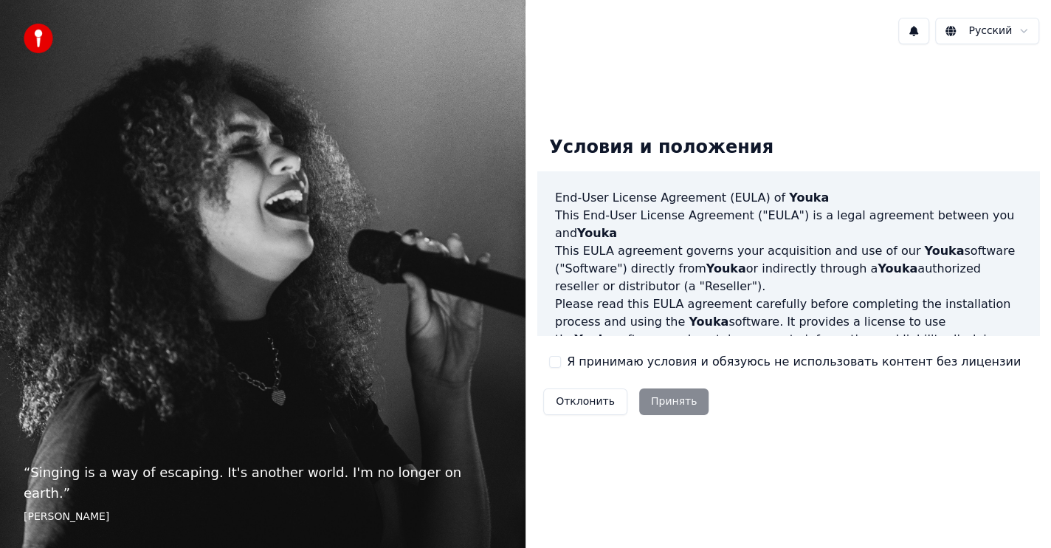
click at [681, 404] on div "Отклонить Принять" at bounding box center [626, 401] width 177 height 38
click at [659, 399] on div "Отклонить Принять" at bounding box center [626, 401] width 177 height 38
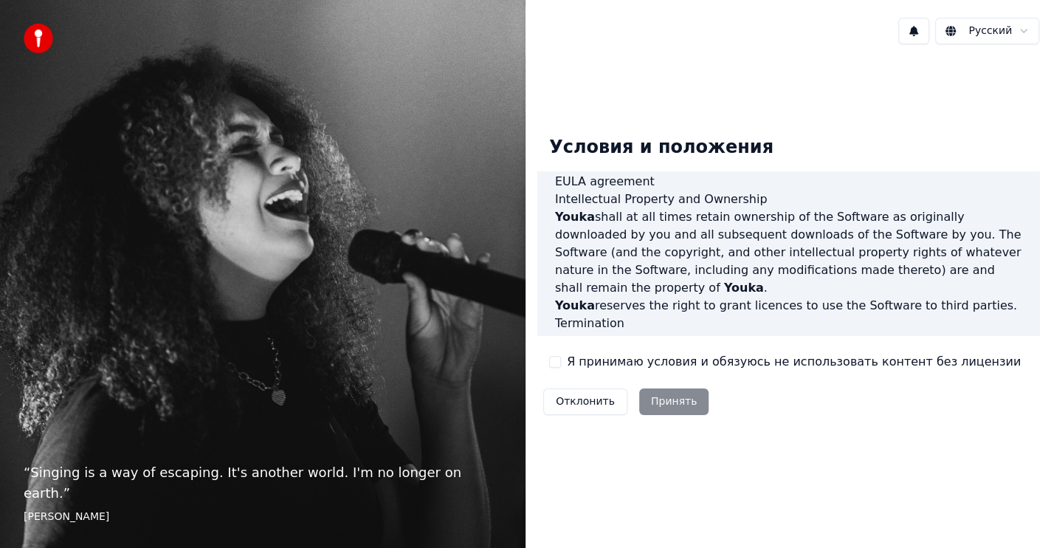
scroll to position [933, 0]
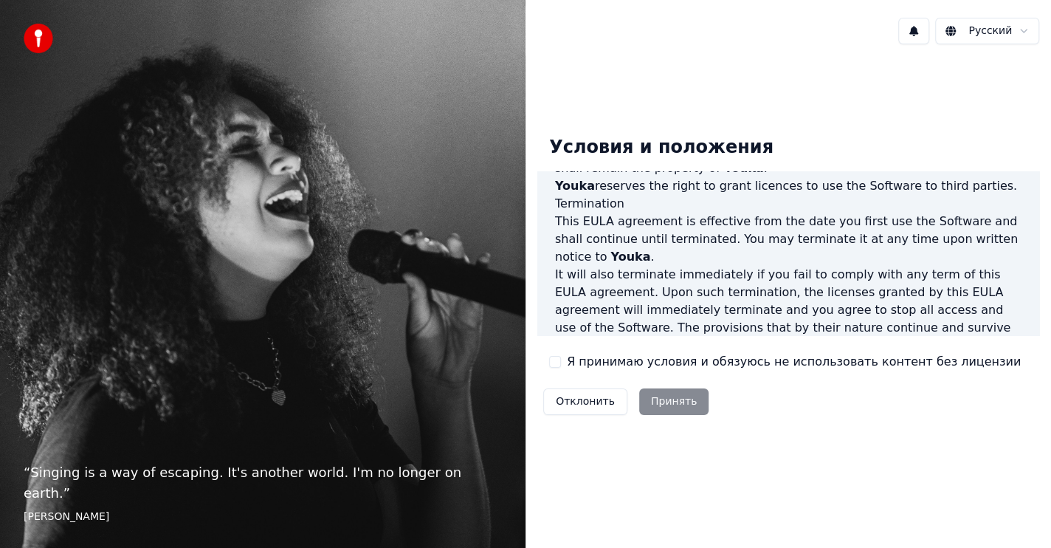
click at [667, 400] on div "Отклонить Принять" at bounding box center [626, 401] width 177 height 38
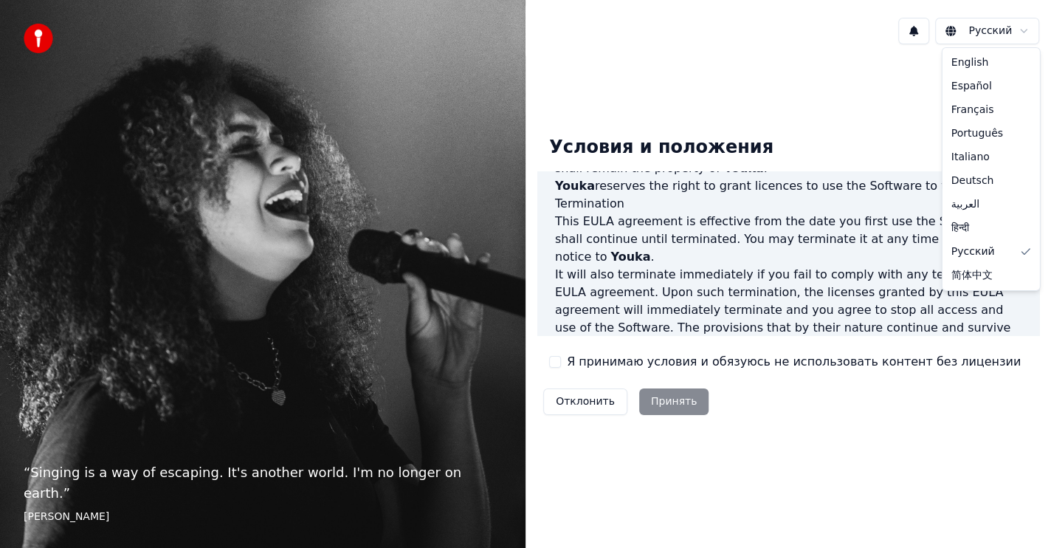
click at [980, 34] on html "“ Singing is a way of escaping. It's another world. I'm no longer on earth. ” […" at bounding box center [525, 274] width 1051 height 548
click at [978, 32] on html "“ Singing is a way of escaping. It's another world. I'm no longer on earth. ” […" at bounding box center [525, 274] width 1051 height 548
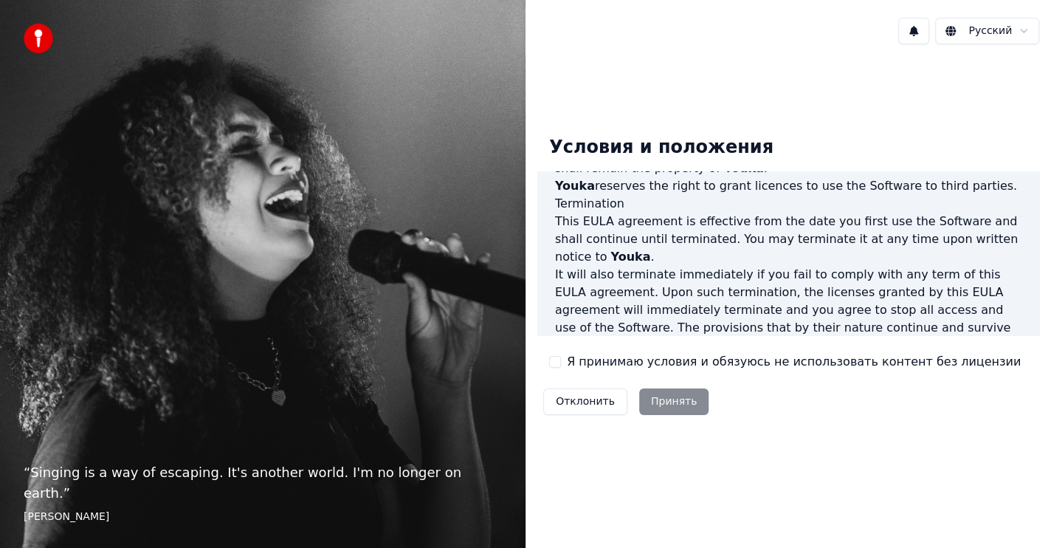
click at [677, 394] on div "Отклонить Принять" at bounding box center [626, 401] width 177 height 38
click at [665, 405] on div "Отклонить Принять" at bounding box center [626, 401] width 177 height 38
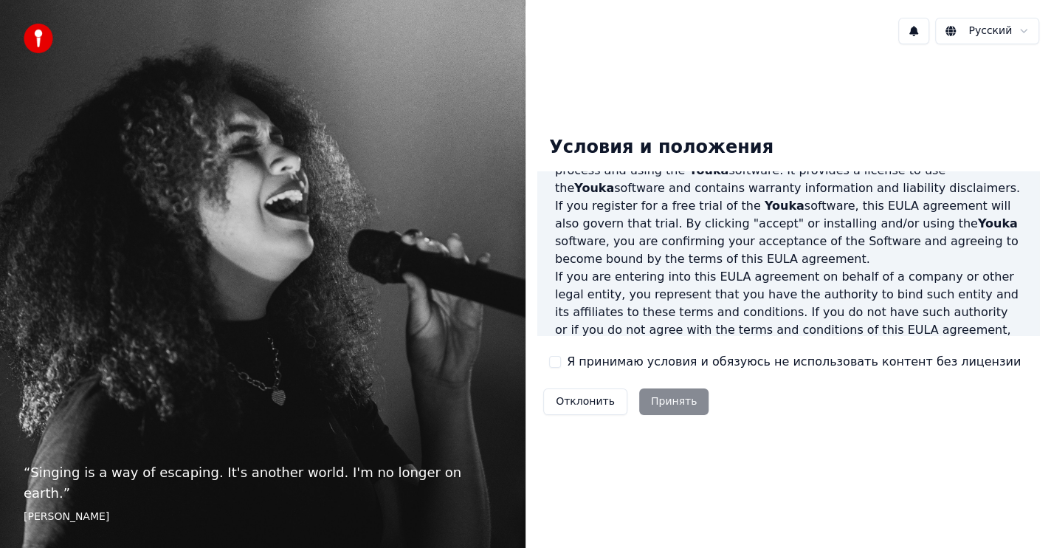
scroll to position [0, 0]
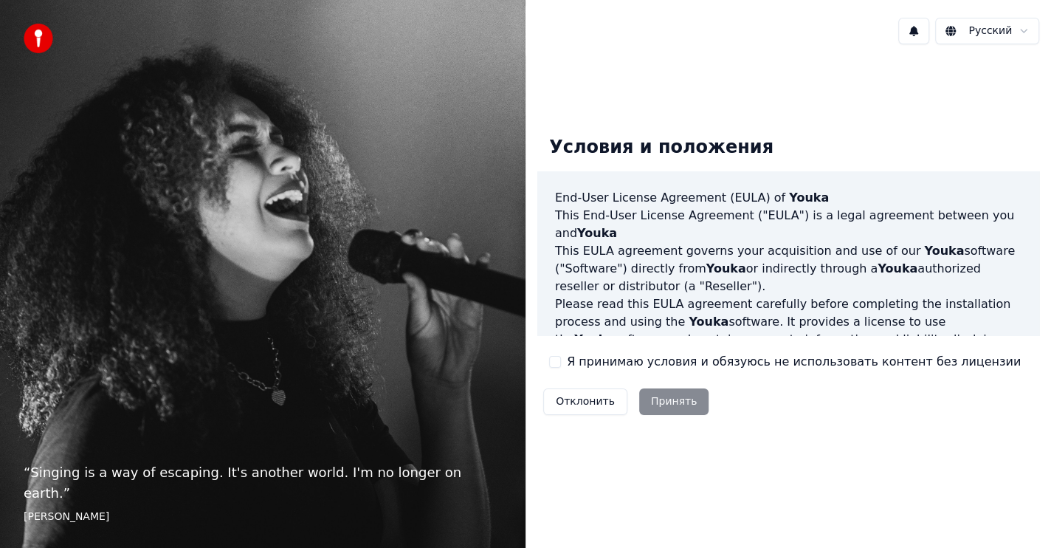
click at [603, 400] on button "Отклонить" at bounding box center [585, 401] width 84 height 27
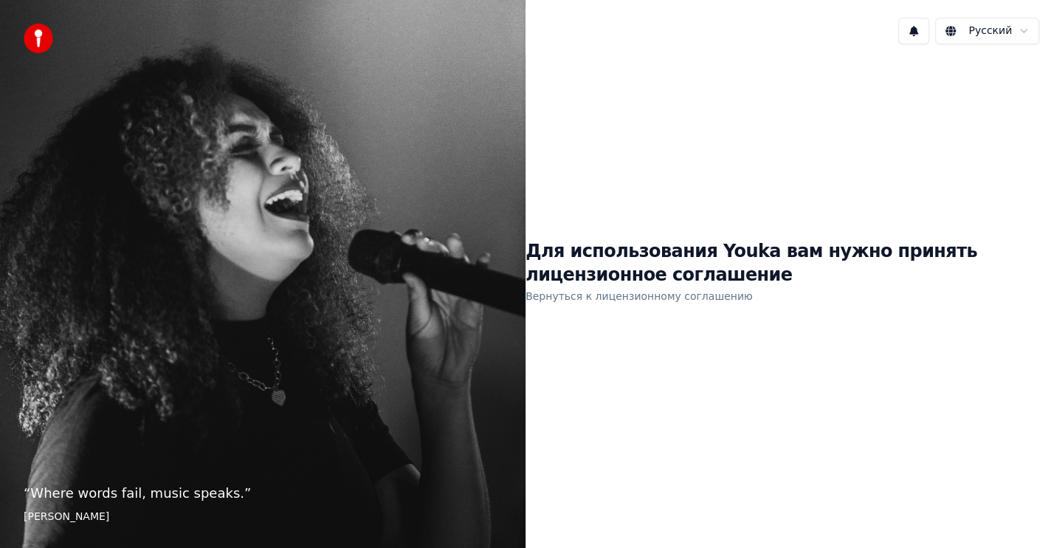
click at [669, 299] on link "Вернуться к лицензионному соглашению" at bounding box center [639, 296] width 227 height 24
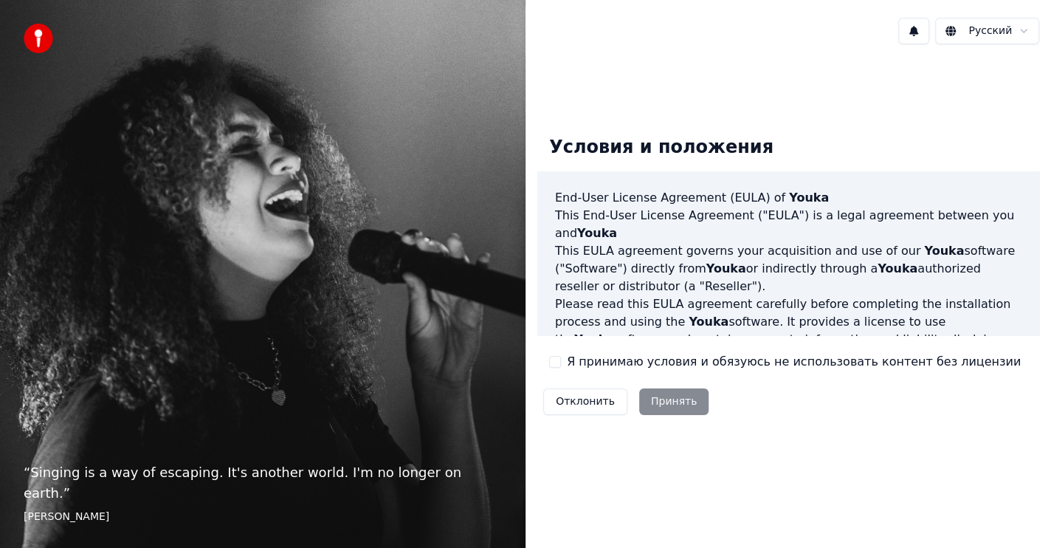
click at [681, 407] on div "Отклонить Принять" at bounding box center [626, 401] width 177 height 38
click at [667, 404] on div "Отклонить Принять" at bounding box center [626, 401] width 177 height 38
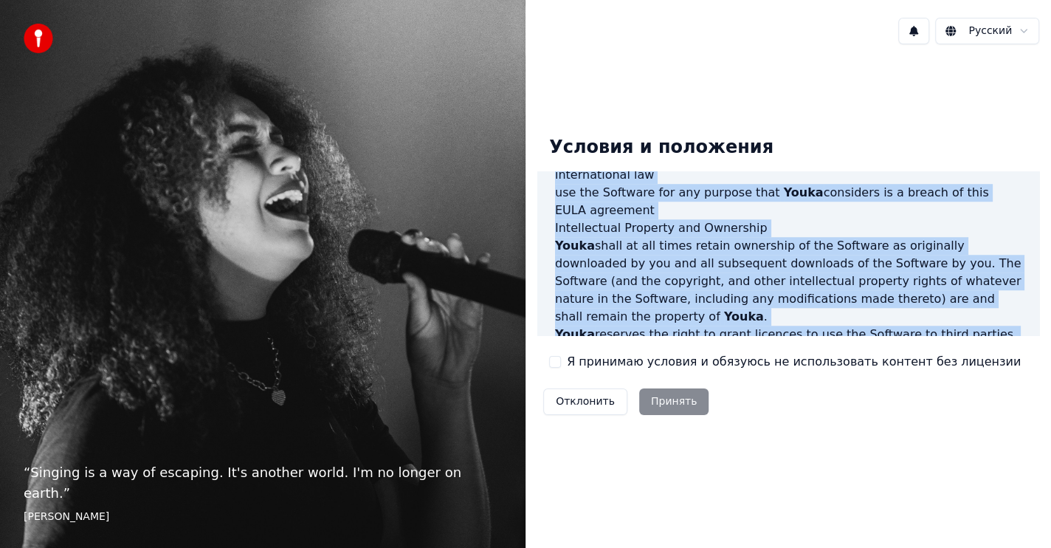
scroll to position [933, 0]
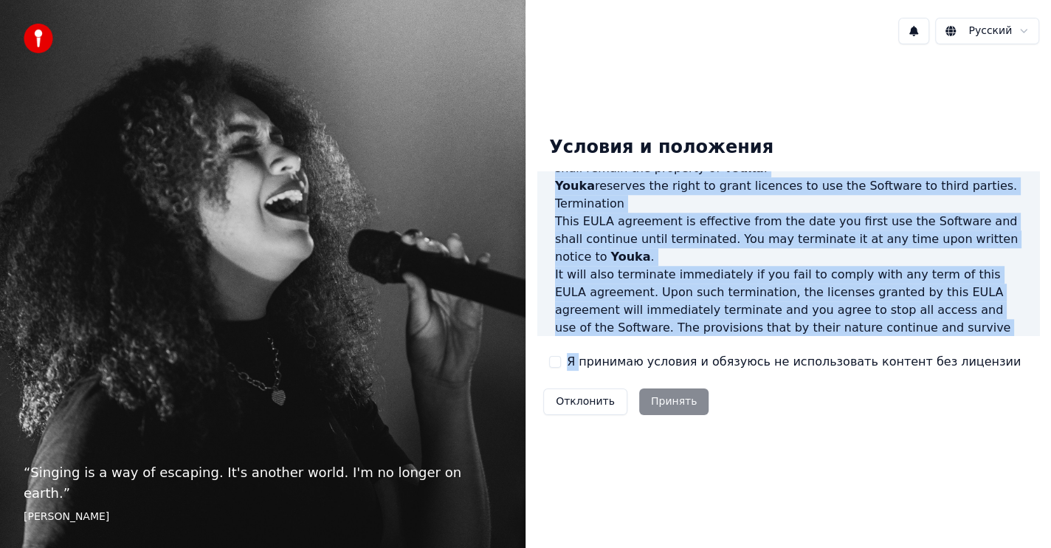
drag, startPoint x: 558, startPoint y: 196, endPoint x: 594, endPoint y: 323, distance: 132.8
click at [577, 347] on div "Условия и положения End-User License Agreement ([PERSON_NAME]) of Youka This En…" at bounding box center [789, 273] width 502 height 298
drag, startPoint x: 651, startPoint y: 333, endPoint x: 668, endPoint y: 346, distance: 21.6
click at [651, 333] on div "End-User License Agreement ([PERSON_NAME]) of Youka This End-User License Agree…" at bounding box center [789, 253] width 502 height 165
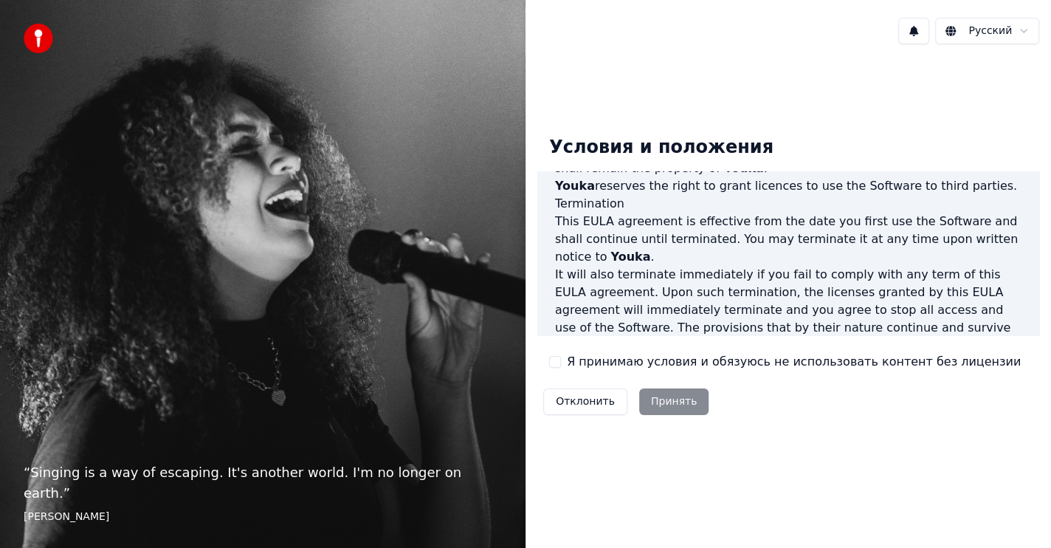
drag, startPoint x: 874, startPoint y: 435, endPoint x: 872, endPoint y: 415, distance: 20.0
click at [874, 421] on div "Условия и положения End-User License Agreement ([PERSON_NAME]) of Youka This En…" at bounding box center [789, 272] width 526 height 433
click at [681, 408] on div "Отклонить Принять" at bounding box center [626, 401] width 177 height 38
click at [341, 500] on p "“ Singing is a way of escaping. It's another world. I'm no longer on earth. ”" at bounding box center [263, 482] width 478 height 41
click at [58, 517] on footer "[PERSON_NAME]" at bounding box center [263, 516] width 478 height 15
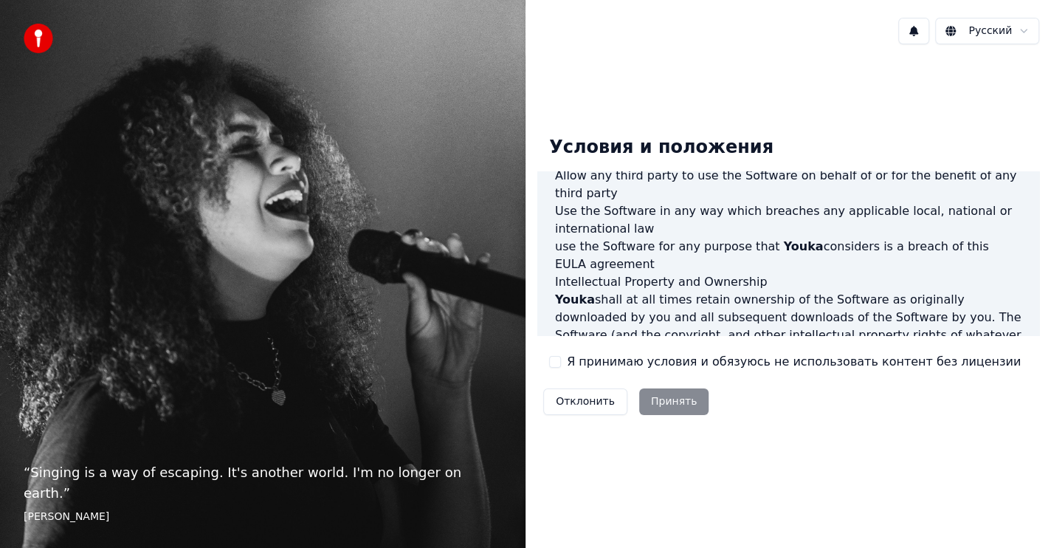
scroll to position [564, 0]
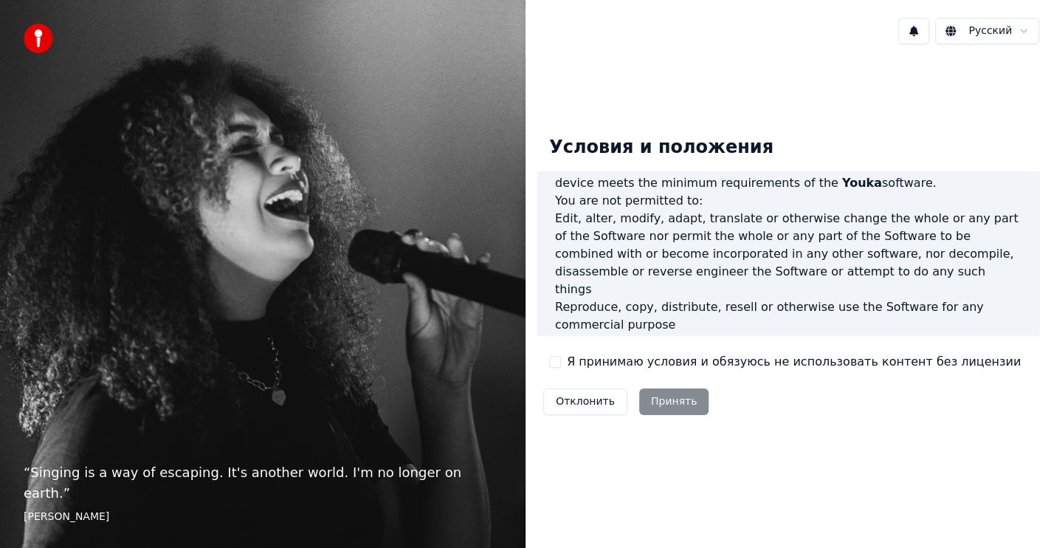
click at [660, 402] on div "Отклонить Принять" at bounding box center [626, 401] width 177 height 38
click at [659, 406] on div "Отклонить Принять" at bounding box center [626, 401] width 177 height 38
click at [661, 410] on div "Отклонить Принять" at bounding box center [626, 401] width 177 height 38
drag, startPoint x: 670, startPoint y: 402, endPoint x: 678, endPoint y: 394, distance: 11.5
click at [673, 402] on div "Отклонить Принять" at bounding box center [626, 401] width 177 height 38
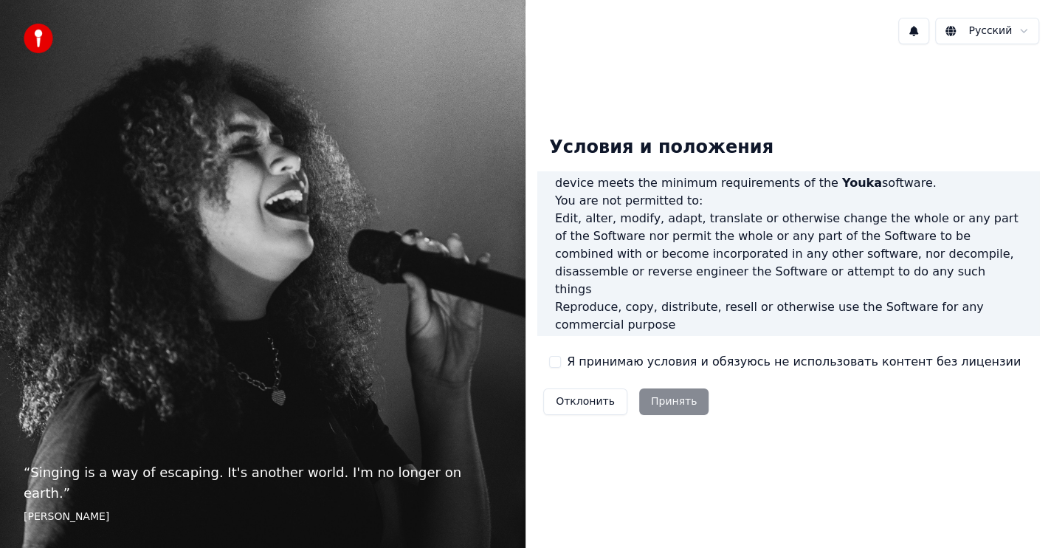
click at [685, 405] on div "Отклонить Принять" at bounding box center [626, 401] width 177 height 38
click at [585, 405] on button "Отклонить" at bounding box center [585, 401] width 84 height 27
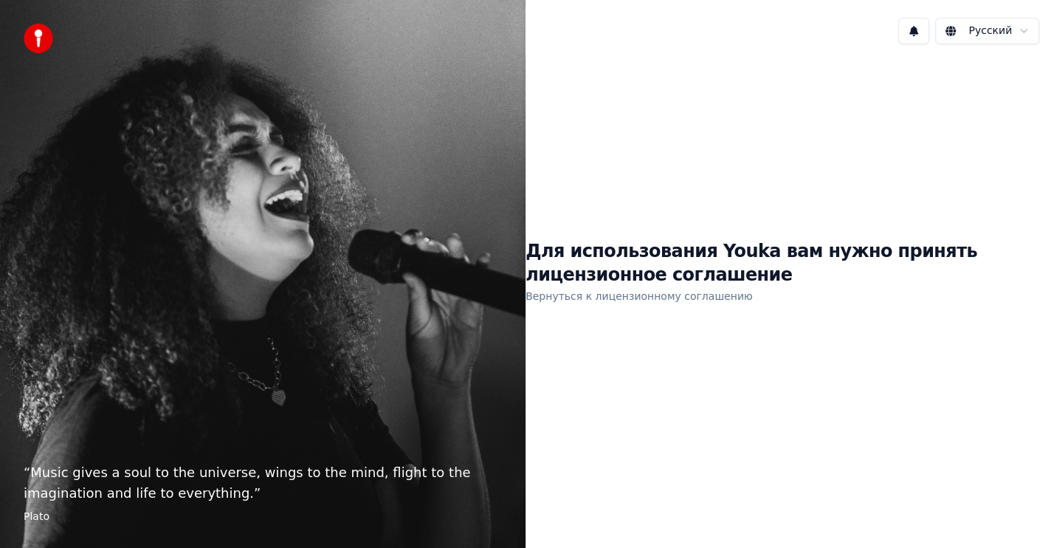
click at [589, 298] on link "Вернуться к лицензионному соглашению" at bounding box center [639, 296] width 227 height 24
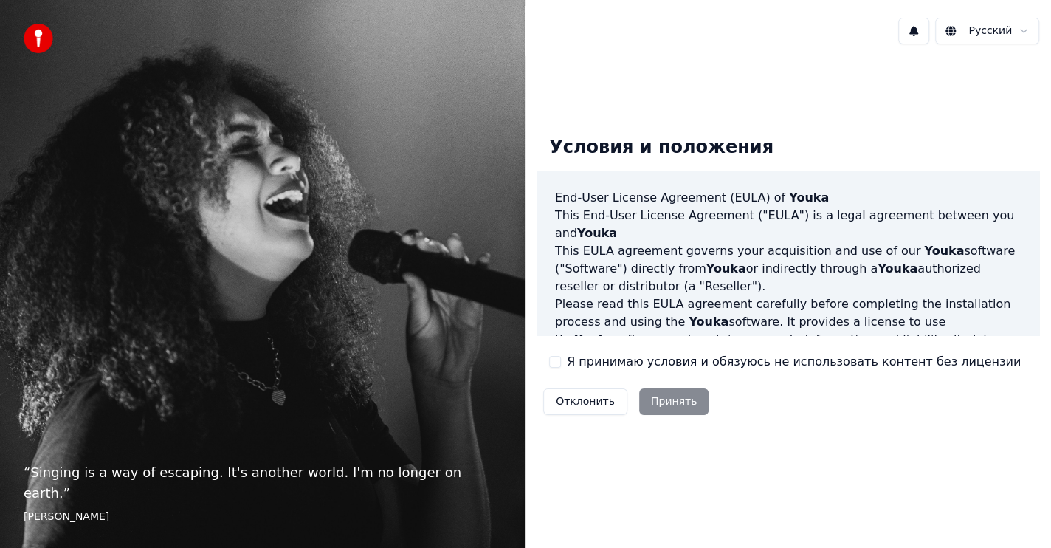
click at [651, 406] on div "Отклонить Принять" at bounding box center [626, 401] width 177 height 38
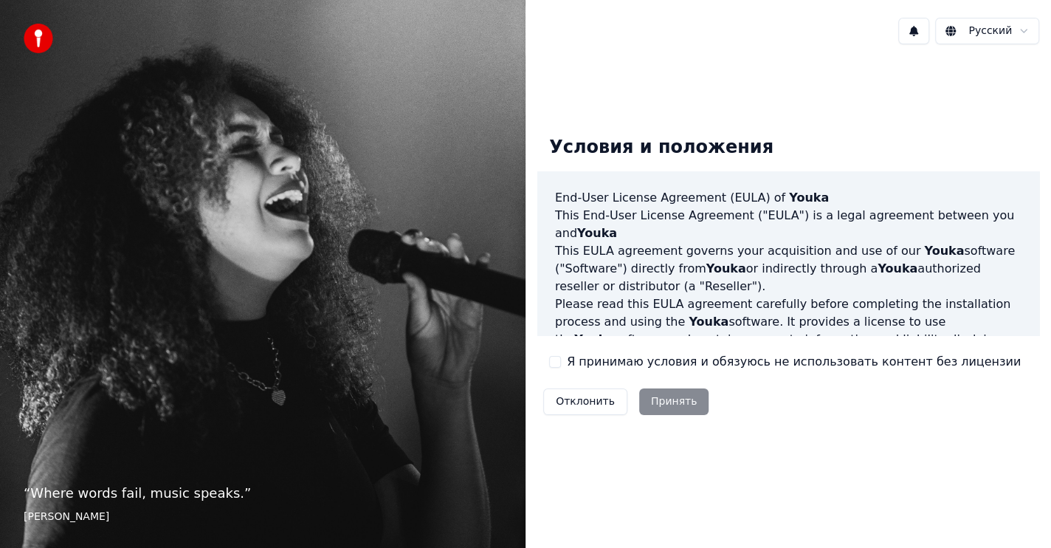
click at [679, 402] on div "Отклонить Принять" at bounding box center [626, 401] width 177 height 38
click at [676, 402] on div "Отклонить Принять" at bounding box center [626, 401] width 177 height 38
click at [679, 406] on div "Отклонить Принять" at bounding box center [626, 401] width 177 height 38
click at [35, 32] on img at bounding box center [39, 39] width 30 height 30
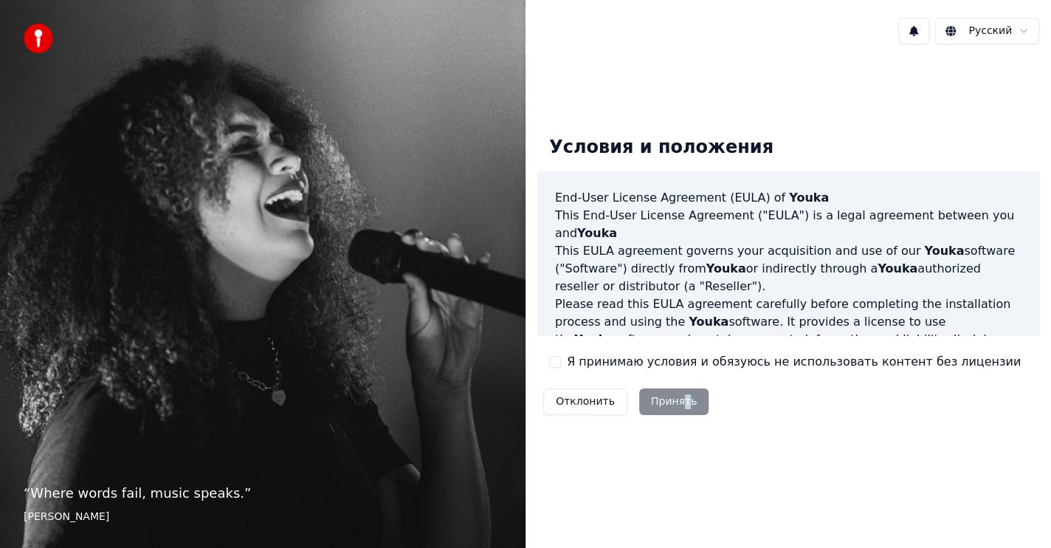
click at [35, 32] on img at bounding box center [39, 39] width 30 height 30
click at [789, 198] on span "Youka" at bounding box center [809, 198] width 40 height 14
